Goal: Find specific page/section: Find specific page/section

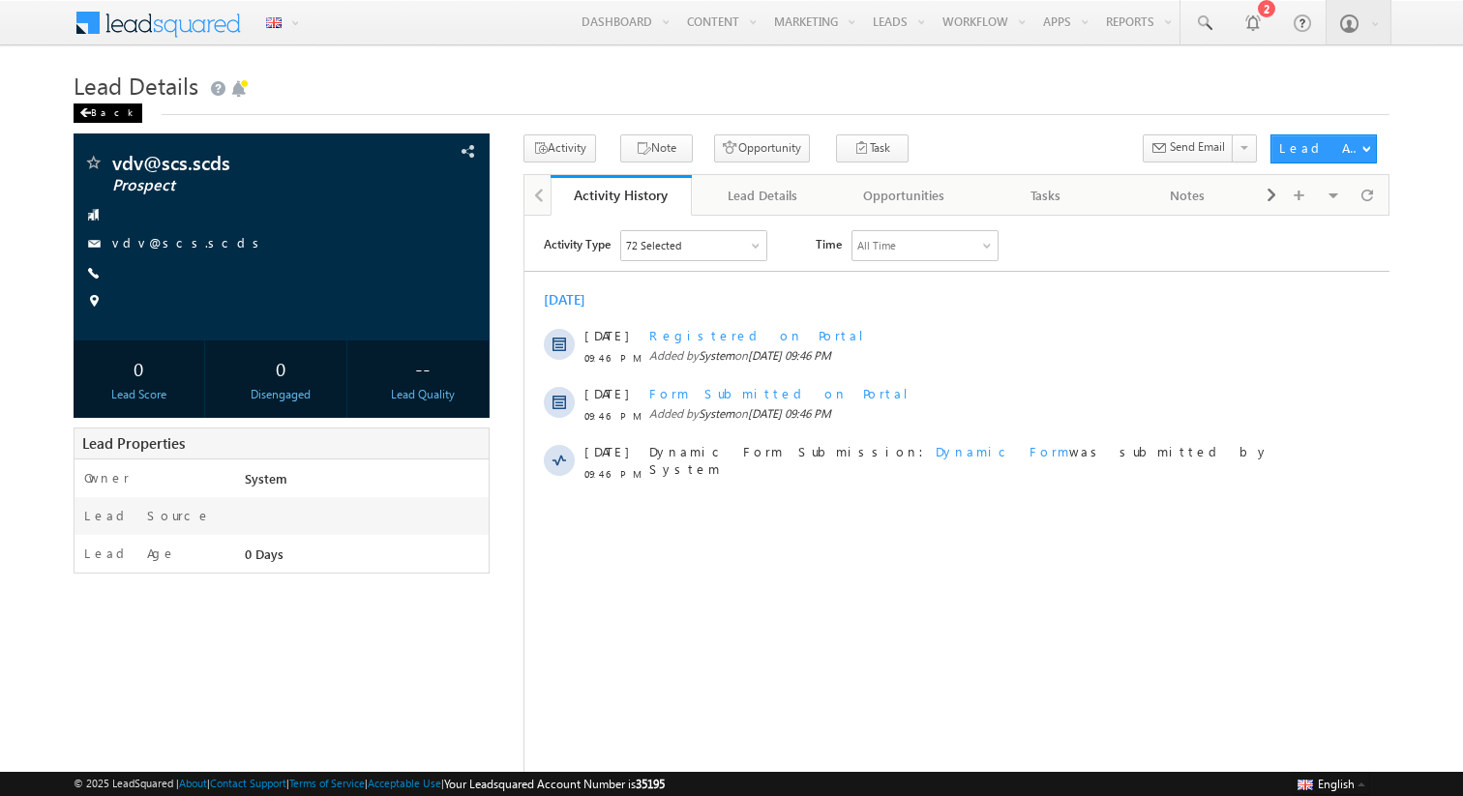
click at [93, 119] on div "Back" at bounding box center [108, 113] width 69 height 19
